Goal: Task Accomplishment & Management: Manage account settings

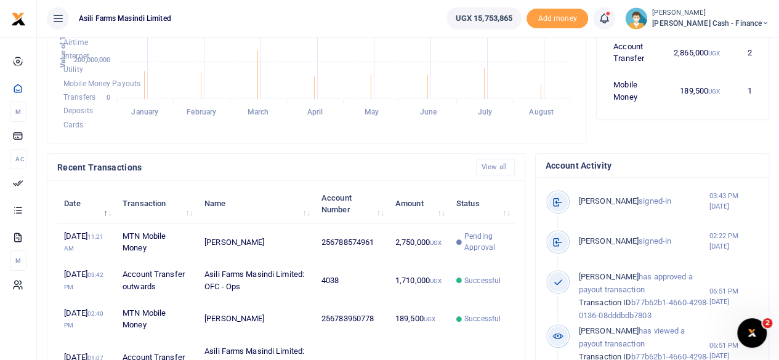
scroll to position [163, 143]
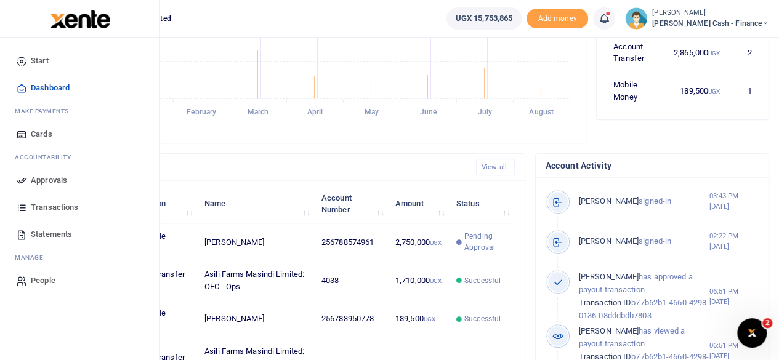
click at [49, 174] on span "Approvals" at bounding box center [49, 180] width 36 height 12
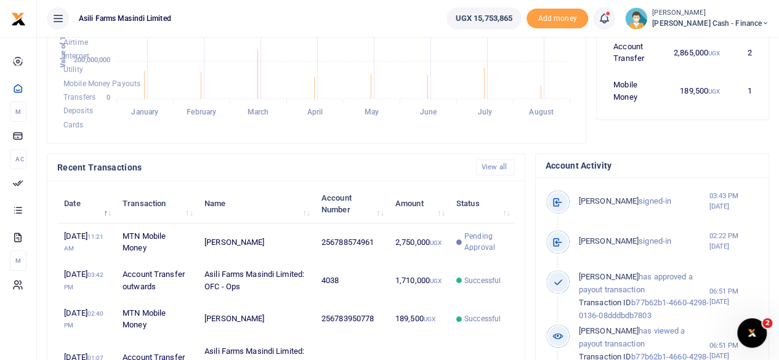
click at [760, 25] on span "[PERSON_NAME] Cash - Finance" at bounding box center [710, 23] width 117 height 11
click at [722, 46] on link "Switch accounts" at bounding box center [680, 44] width 97 height 17
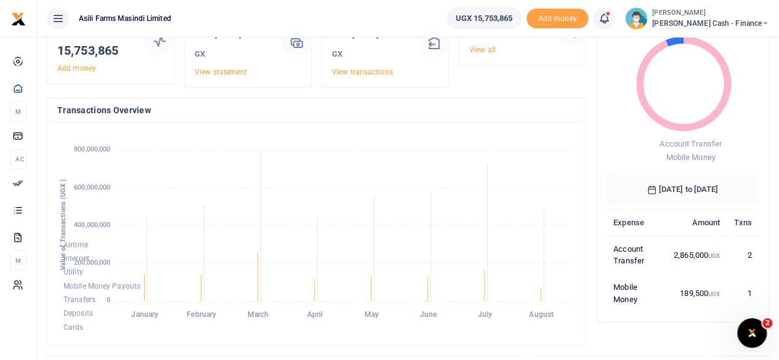
scroll to position [69, 0]
